Goal: Task Accomplishment & Management: Manage account settings

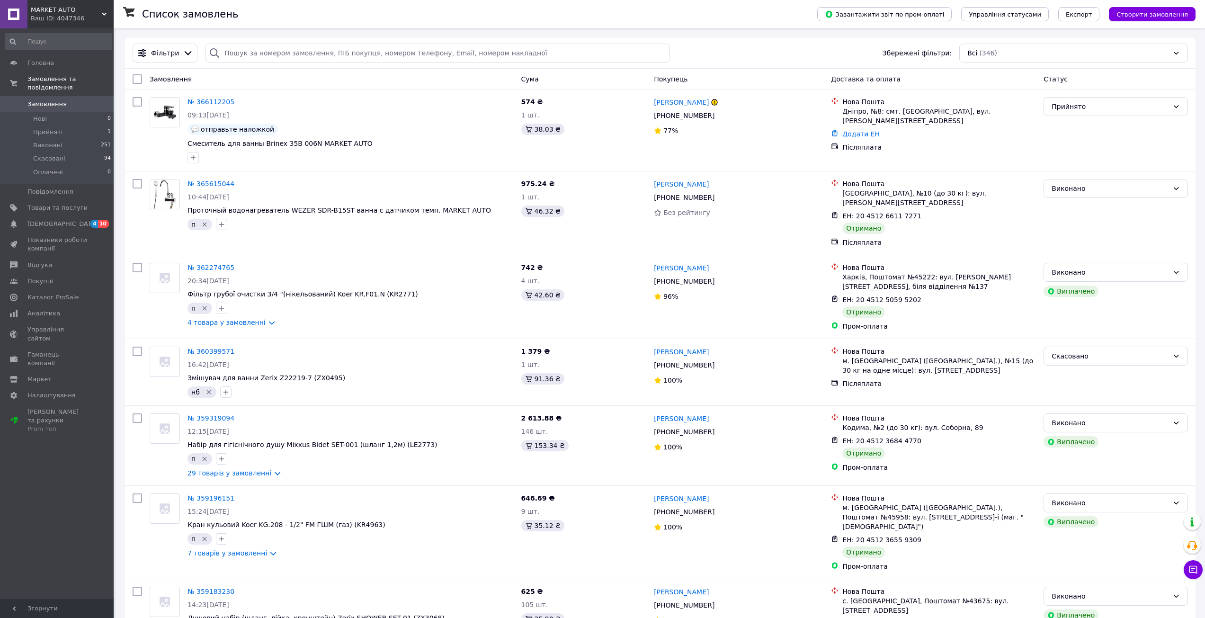
click at [55, 128] on span "Прийняті" at bounding box center [47, 132] width 29 height 9
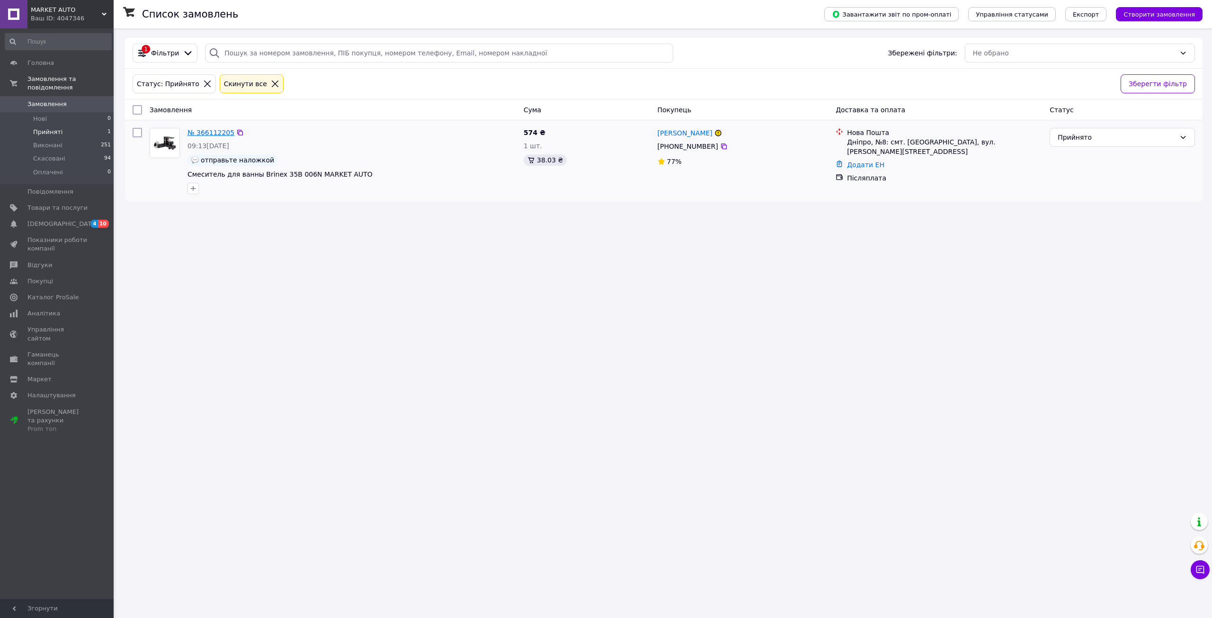
click at [222, 136] on link "№ 366112205" at bounding box center [210, 133] width 47 height 8
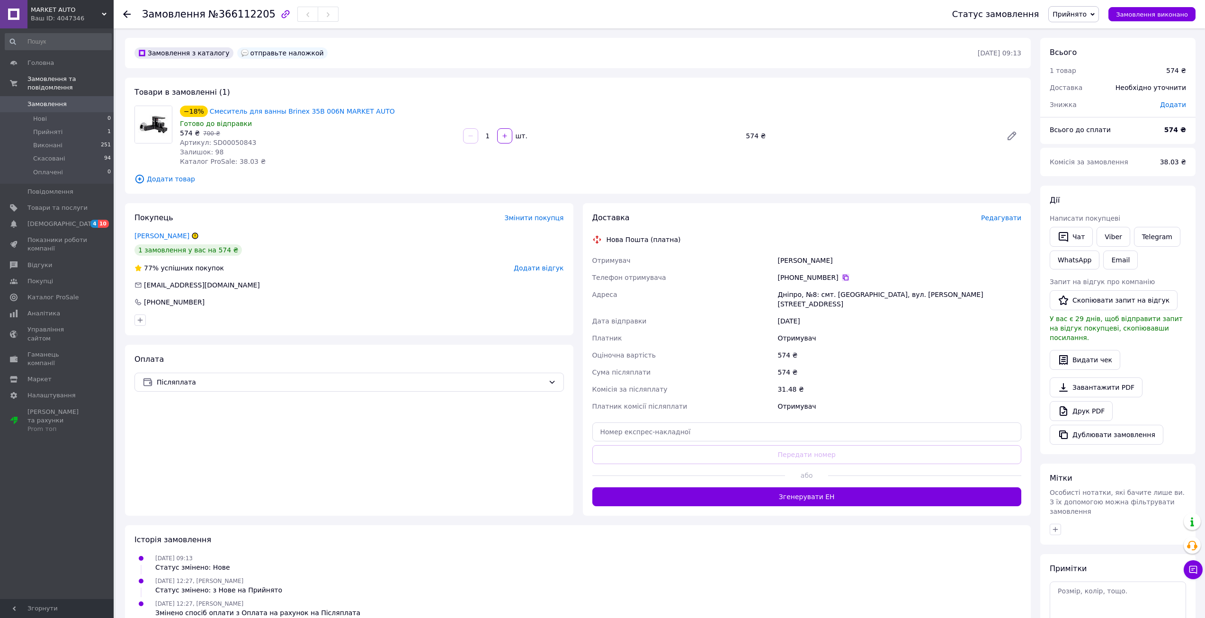
click at [842, 276] on icon at bounding box center [846, 278] width 8 height 8
drag, startPoint x: 202, startPoint y: 16, endPoint x: 258, endPoint y: 17, distance: 55.4
click at [258, 17] on span "№366112205" at bounding box center [241, 14] width 67 height 11
copy span "№366112205"
click at [229, 142] on span "Артикул: SD00050843" at bounding box center [218, 143] width 77 height 8
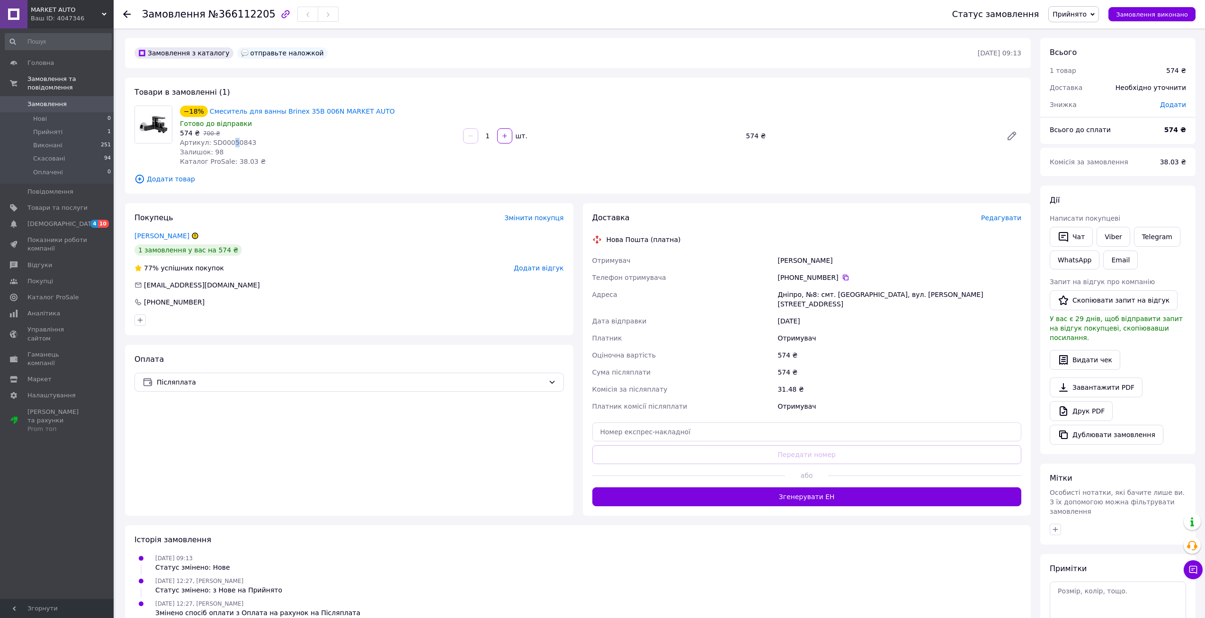
click at [229, 142] on span "Артикул: SD00050843" at bounding box center [218, 143] width 77 height 8
copy span "5"
click at [229, 141] on span "Артикул: SD00050843" at bounding box center [218, 143] width 77 height 8
click at [55, 128] on span "Прийняті" at bounding box center [47, 132] width 29 height 9
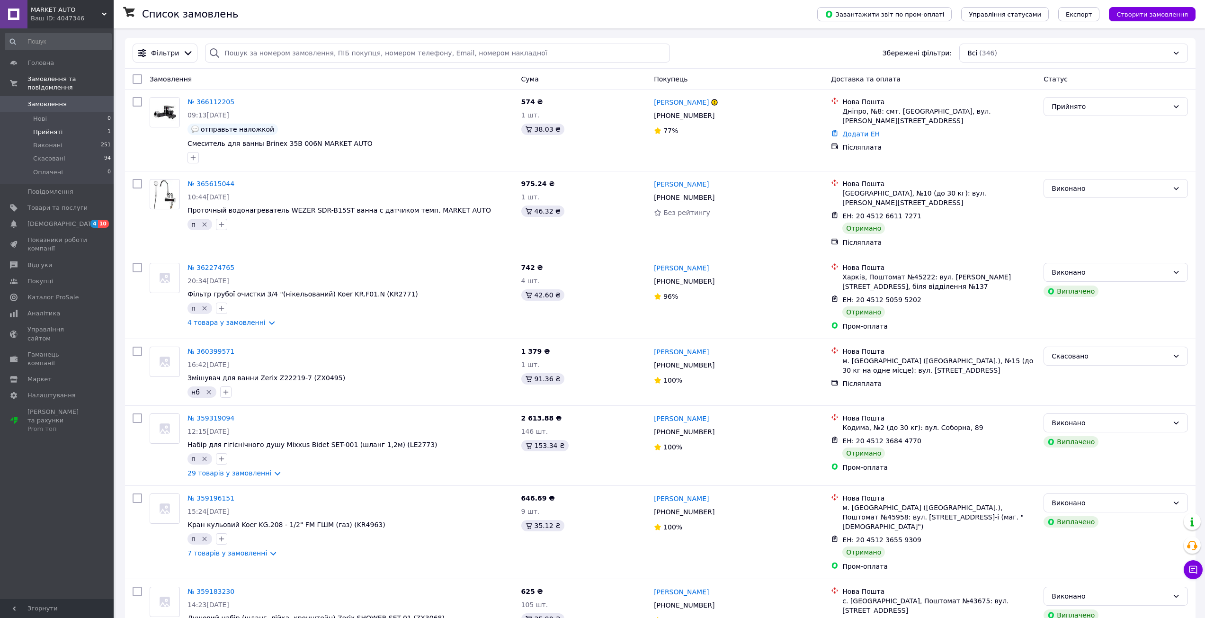
click at [53, 128] on span "Прийняті" at bounding box center [47, 132] width 29 height 9
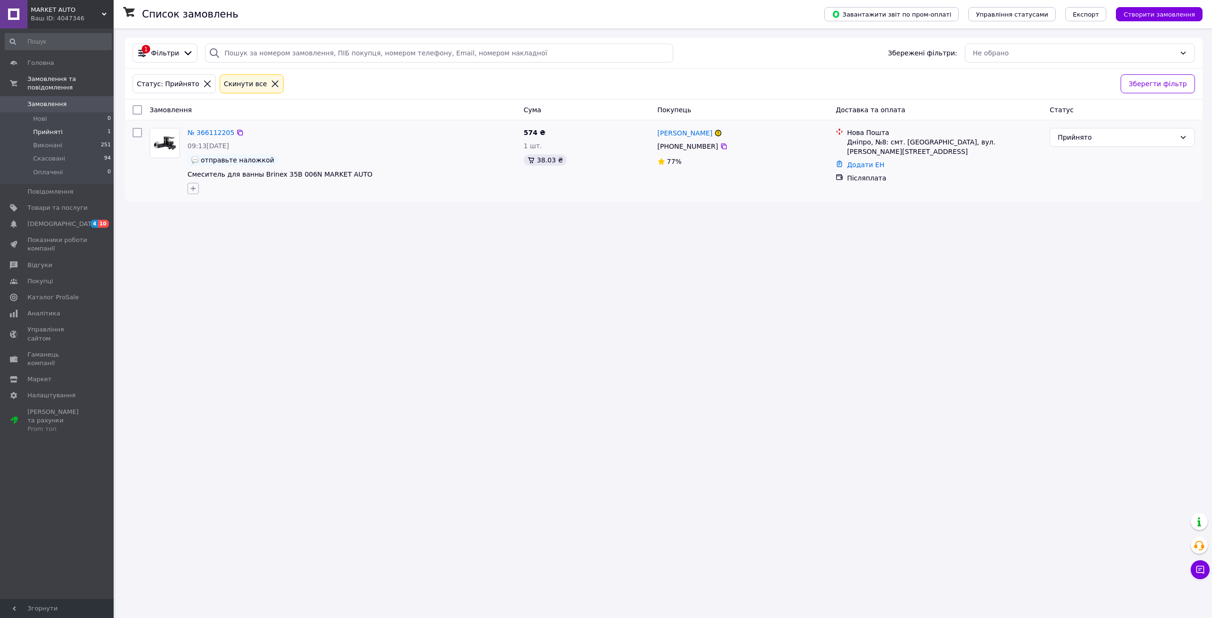
click at [189, 188] on button "button" at bounding box center [192, 188] width 11 height 11
type input "н"
type input "написал"
click at [241, 234] on span "Створити [PERSON_NAME] написал" at bounding box center [244, 233] width 79 height 8
click at [272, 359] on button "Додати мітку" at bounding box center [246, 365] width 107 height 18
